Goal: Task Accomplishment & Management: Use online tool/utility

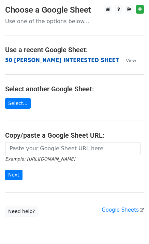
click at [51, 59] on strong "50 KEVIN INTERESTED SHEET" at bounding box center [62, 60] width 114 height 6
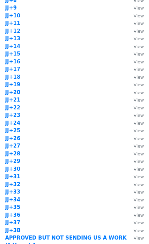
scroll to position [637, 0]
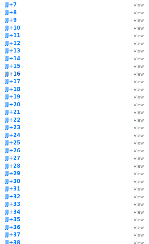
click at [12, 73] on strong "JJ+16" at bounding box center [12, 74] width 15 height 6
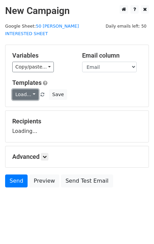
click at [18, 89] on link "Load..." at bounding box center [25, 94] width 26 height 11
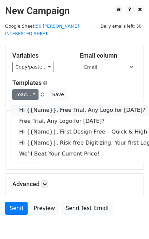
click at [31, 105] on link "Hi {{Name}}, Free Trial, Any Logo for [DATE]?" at bounding box center [109, 110] width 196 height 11
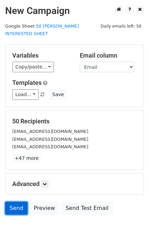
click at [9, 202] on link "Send" at bounding box center [16, 208] width 23 height 13
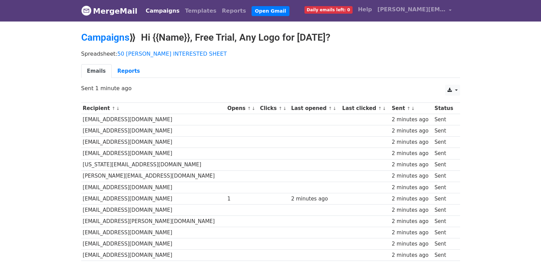
scroll to position [475, 0]
